Goal: Information Seeking & Learning: Learn about a topic

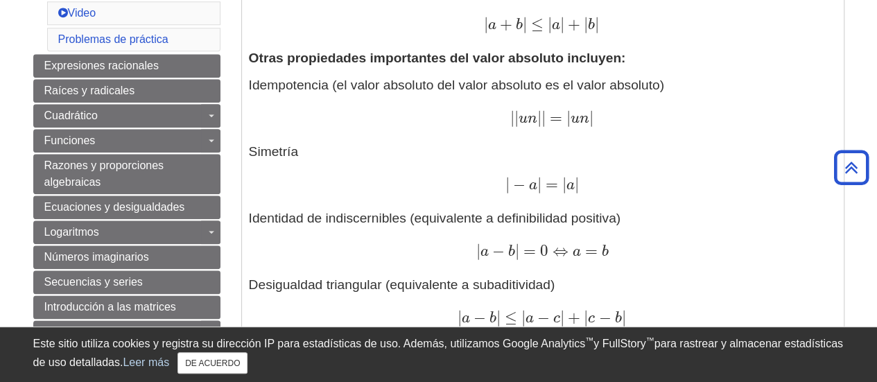
scroll to position [706, 0]
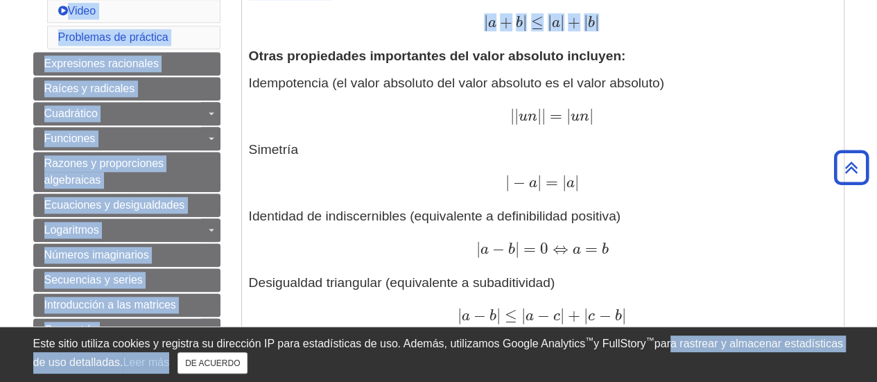
drag, startPoint x: 251, startPoint y: 58, endPoint x: 675, endPoint y: 330, distance: 504.3
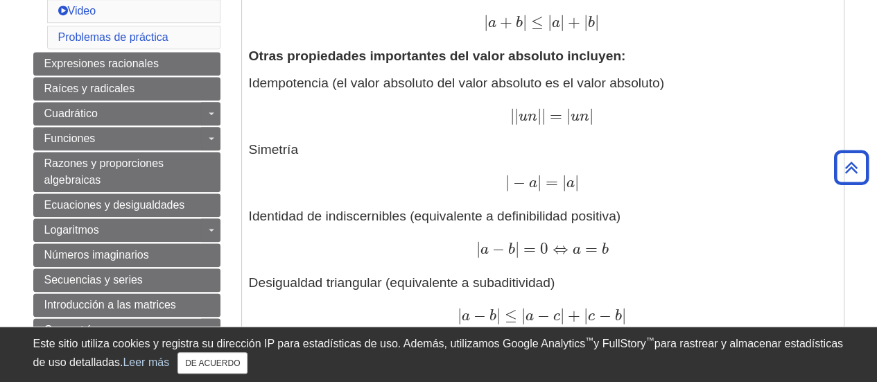
drag, startPoint x: 551, startPoint y: 132, endPoint x: 434, endPoint y: 175, distance: 123.9
click at [434, 175] on div "| − a | = | a | | − a | = | a |" at bounding box center [543, 183] width 588 height 20
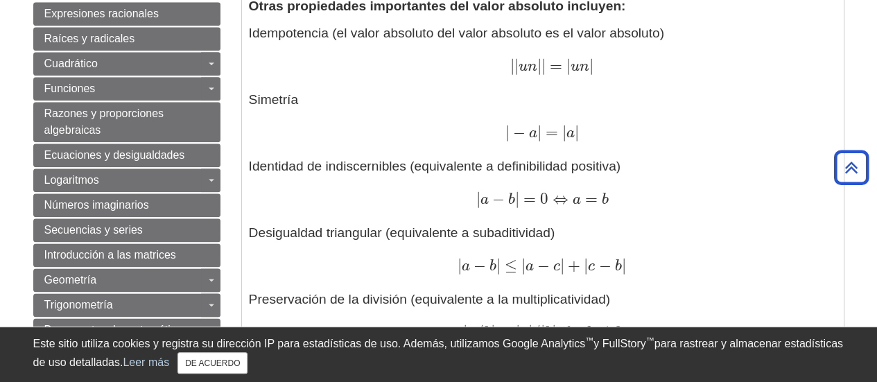
scroll to position [747, 0]
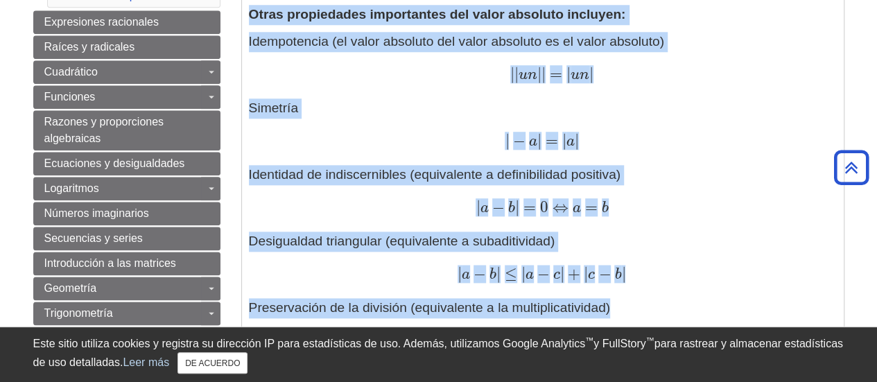
drag, startPoint x: 247, startPoint y: 12, endPoint x: 627, endPoint y: 296, distance: 474.5
click at [627, 296] on div "Definiciones: El valor absoluto (o módulo) | x | de un número real x es el valo…" at bounding box center [543, 118] width 602 height 1134
copy div "Otras propiedades importantes del valor absoluto incluyen: Idempotencia (el val…"
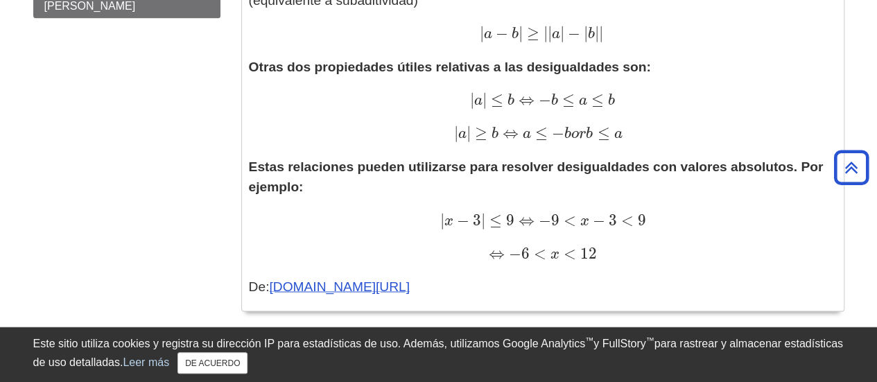
scroll to position [1115, 0]
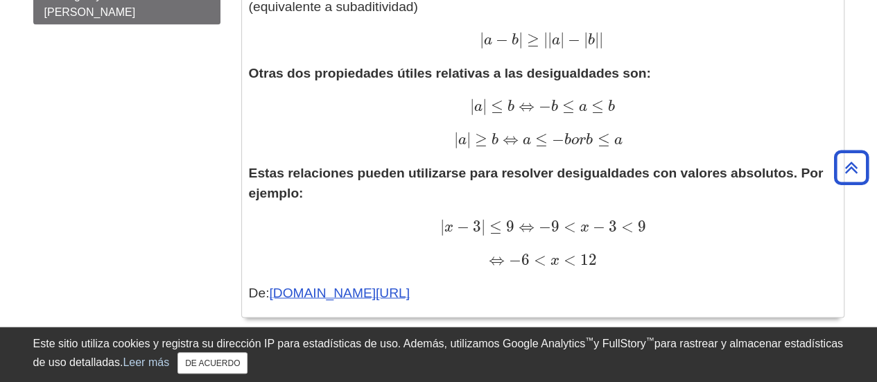
click at [639, 261] on div "⇔ − 6 < x < 12 ⇔ − 6 < incógnita < 12" at bounding box center [543, 260] width 588 height 20
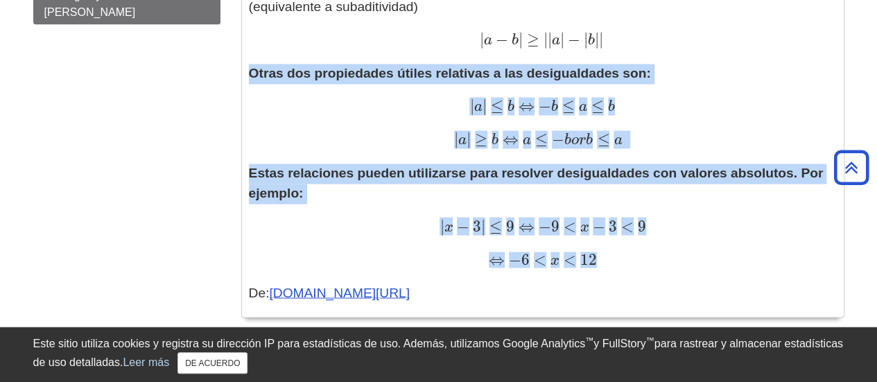
drag, startPoint x: 636, startPoint y: 261, endPoint x: 251, endPoint y: 74, distance: 427.9
copy div "Otras dos propiedades útiles relativas a las desigualdades son: | a | ≤ b ⇔ − b…"
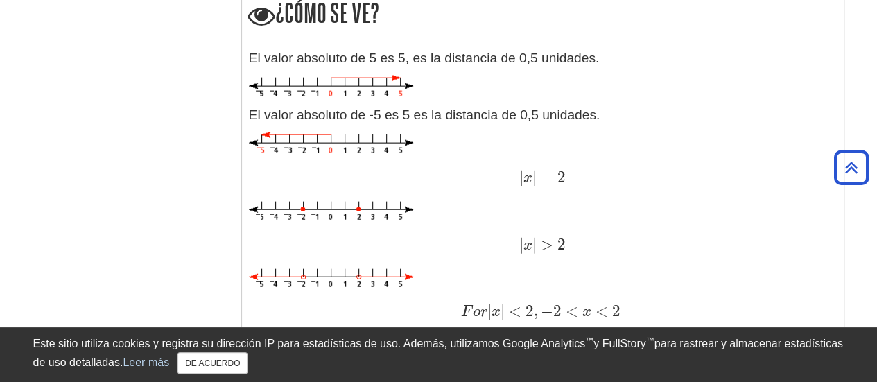
scroll to position [1460, 0]
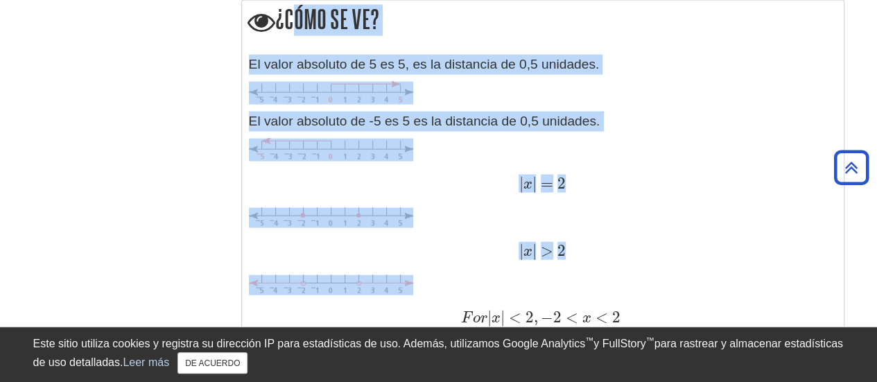
drag, startPoint x: 286, startPoint y: 22, endPoint x: 559, endPoint y: 297, distance: 387.8
click at [559, 297] on div "¿Cómo se ve? El valor absoluto de 5 es 5, es la distancia de 0,5 unidades. El v…" at bounding box center [542, 245] width 603 height 490
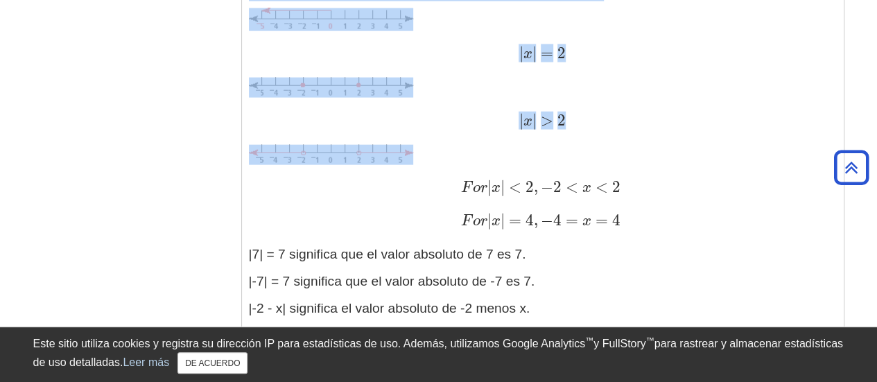
scroll to position [1599, 0]
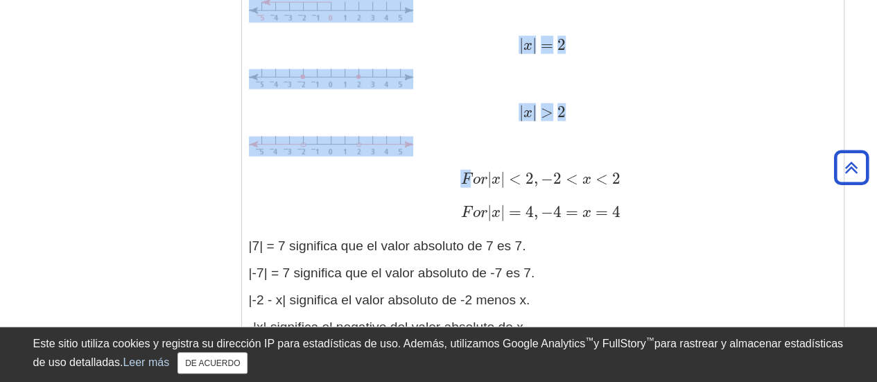
click at [433, 173] on div "F o r | x | < 2 , − 2 < x < 2 F o o | incógnita | < 2 , − 2 < incógnita < 2" at bounding box center [543, 180] width 588 height 20
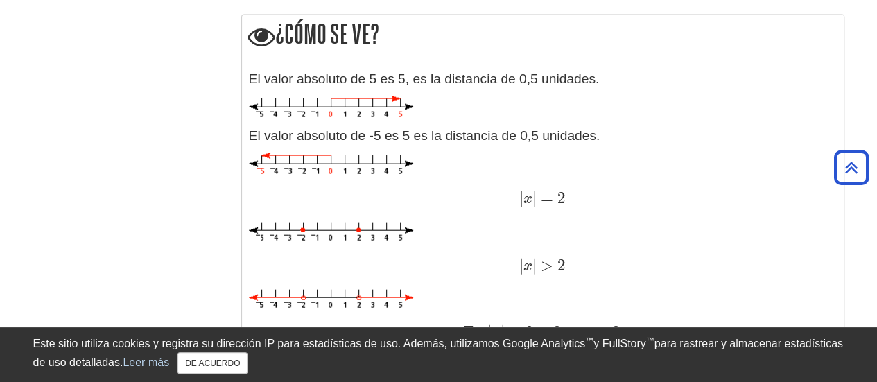
scroll to position [1445, 0]
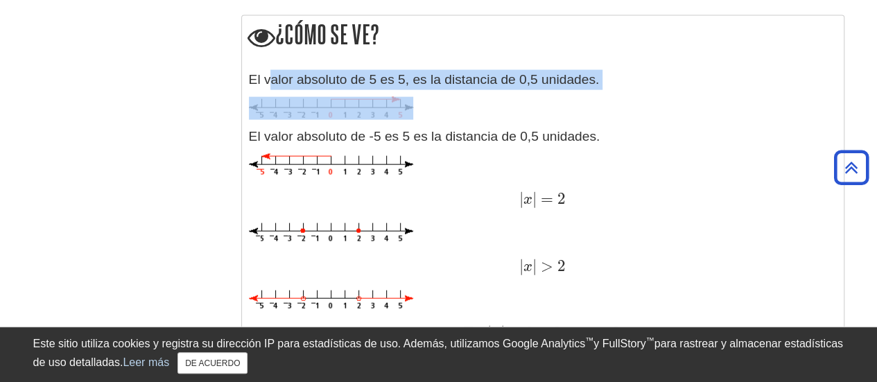
drag, startPoint x: 268, startPoint y: 69, endPoint x: 375, endPoint y: 112, distance: 115.4
click at [375, 112] on div "El valor absoluto de 5 es 5, es la distancia de 0,5 unidades. El valor absoluto…" at bounding box center [543, 284] width 602 height 442
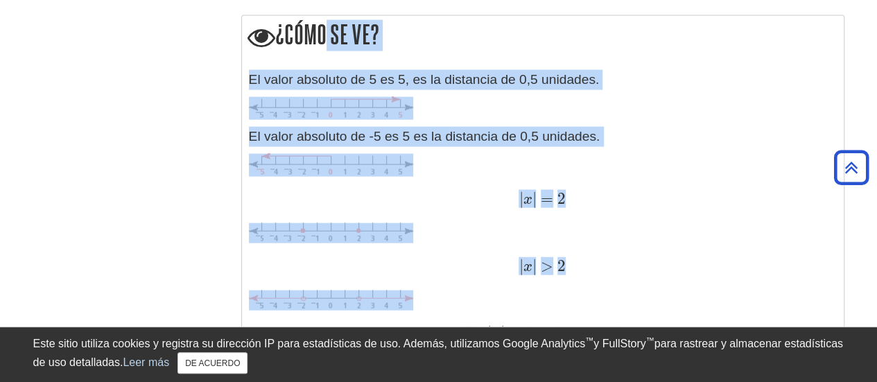
drag, startPoint x: 315, startPoint y: 32, endPoint x: 539, endPoint y: 320, distance: 364.2
click at [539, 320] on div "¿Cómo se ve? El valor absoluto de 5 es 5, es la distancia de 0,5 unidades. El v…" at bounding box center [542, 260] width 603 height 490
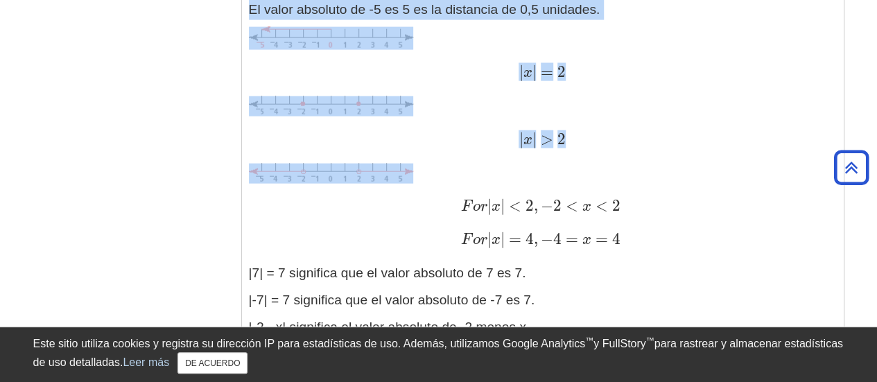
scroll to position [1573, 0]
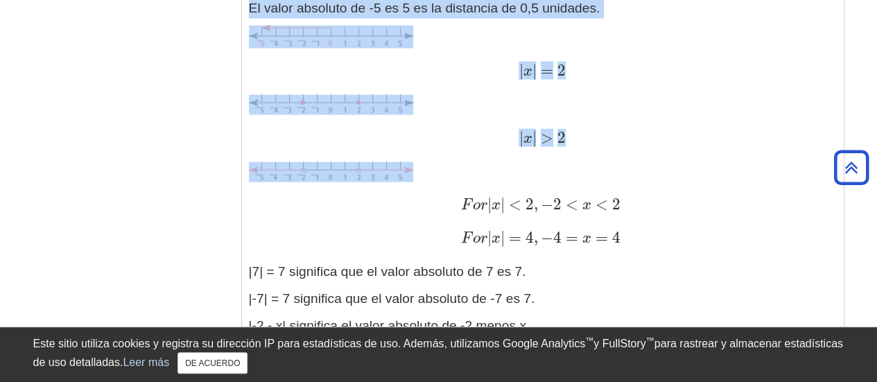
copy div "o se ve? El valor absoluto de 5 es 5, es la distancia de 0,5 unidades. El valor…"
click at [452, 205] on div "F o r | x | < 2 , − 2 < x < 2 F o o | incógnita | < 2 , − 2 < incógnita < 2" at bounding box center [543, 206] width 588 height 20
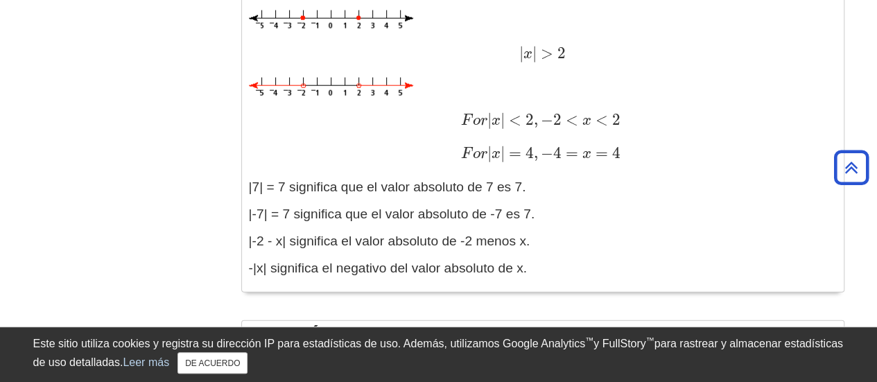
scroll to position [1659, 0]
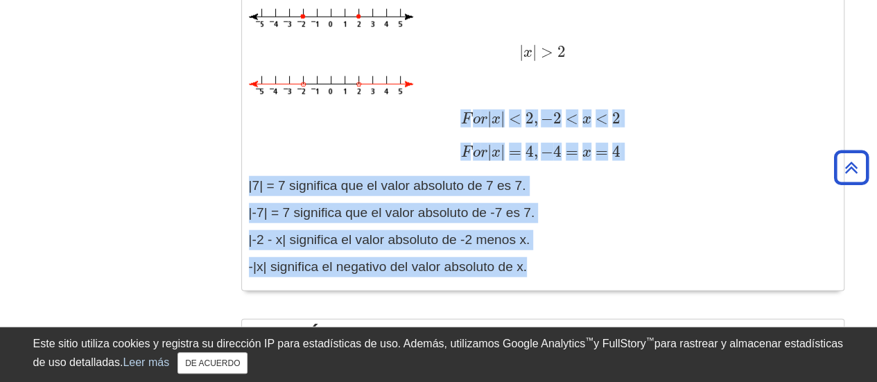
drag, startPoint x: 460, startPoint y: 116, endPoint x: 533, endPoint y: 264, distance: 164.4
click at [533, 264] on div "El valor absoluto de 5 es 5, es la distancia de 0,5 unidades. El valor absoluto…" at bounding box center [543, 70] width 588 height 428
copy div "F o r | x | < 2 , − 2 < x < 2 F o o | incógnita | < 2 , − 2 < incógnita < 2 F o…"
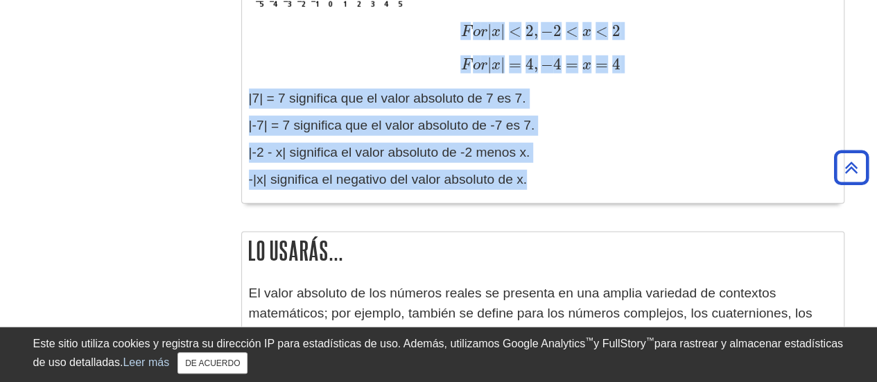
scroll to position [1748, 0]
